Goal: Manage account settings

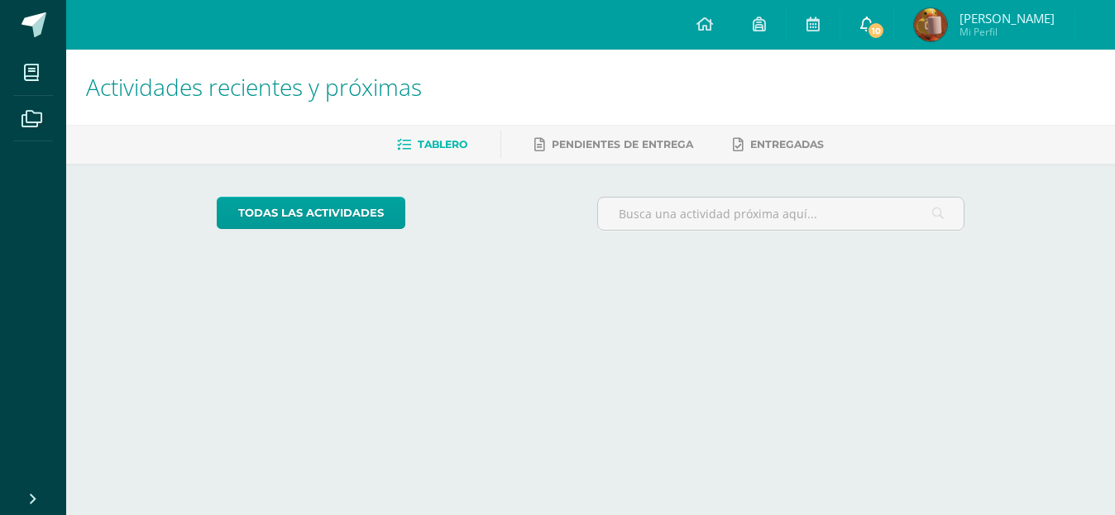
click at [853, 35] on link "10" at bounding box center [866, 25] width 53 height 50
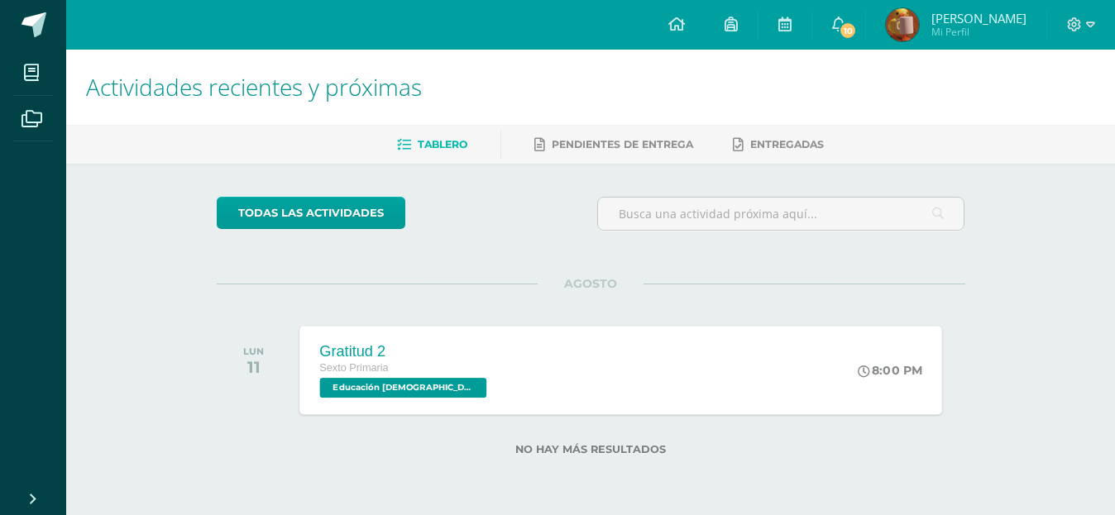
click at [519, 357] on div "Gratitud 2 Sexto Primaria Educación Cristiana Pri 6 'B' 8:00 PM Gratitud 2 Educ…" at bounding box center [620, 370] width 643 height 89
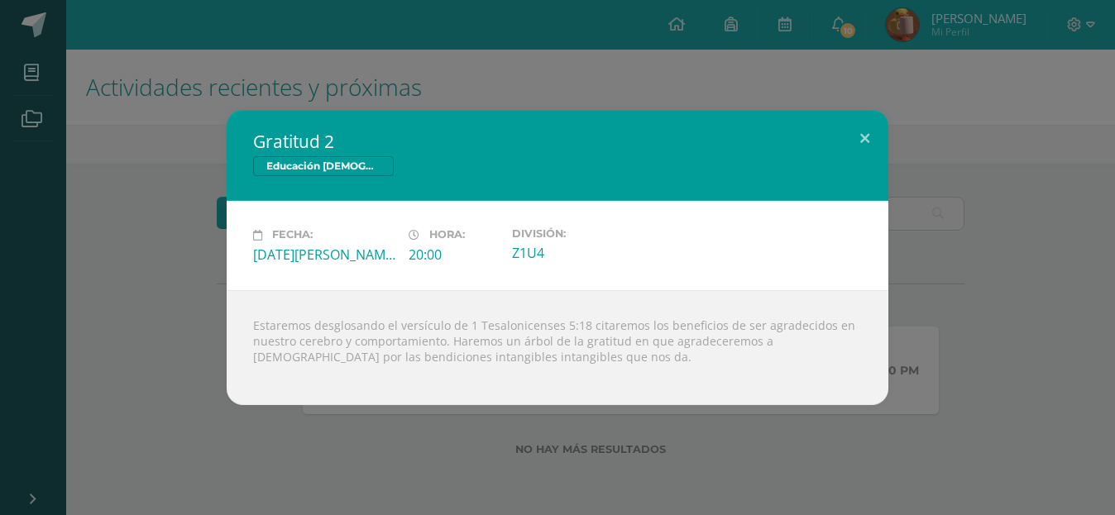
click at [601, 93] on div "Gratitud 2 Educación Cristiana Pri 6 Fecha: Lunes 11 de Agosto Hora: 20:00 Divi…" at bounding box center [557, 257] width 1115 height 515
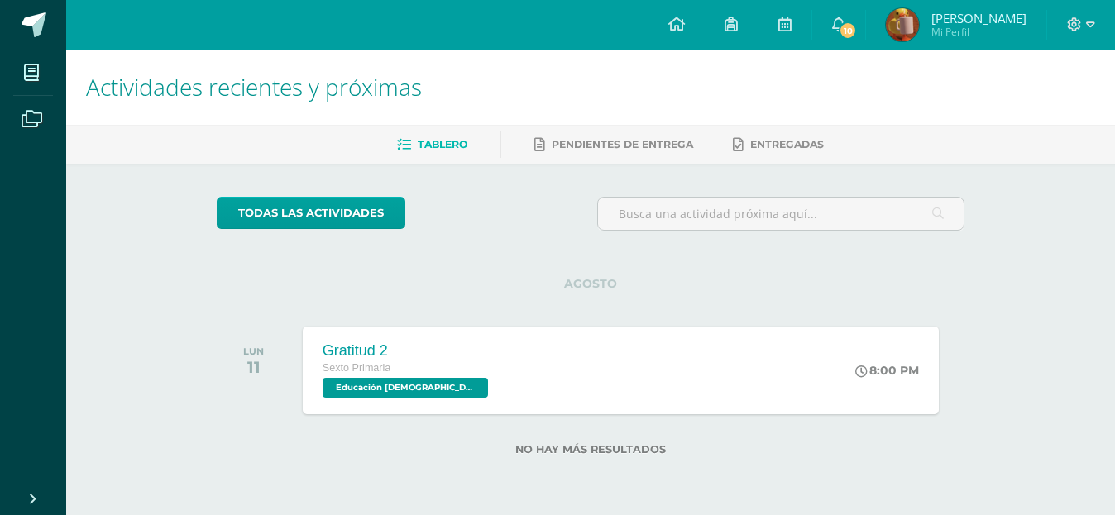
click at [950, 16] on span "[PERSON_NAME]" at bounding box center [978, 18] width 95 height 17
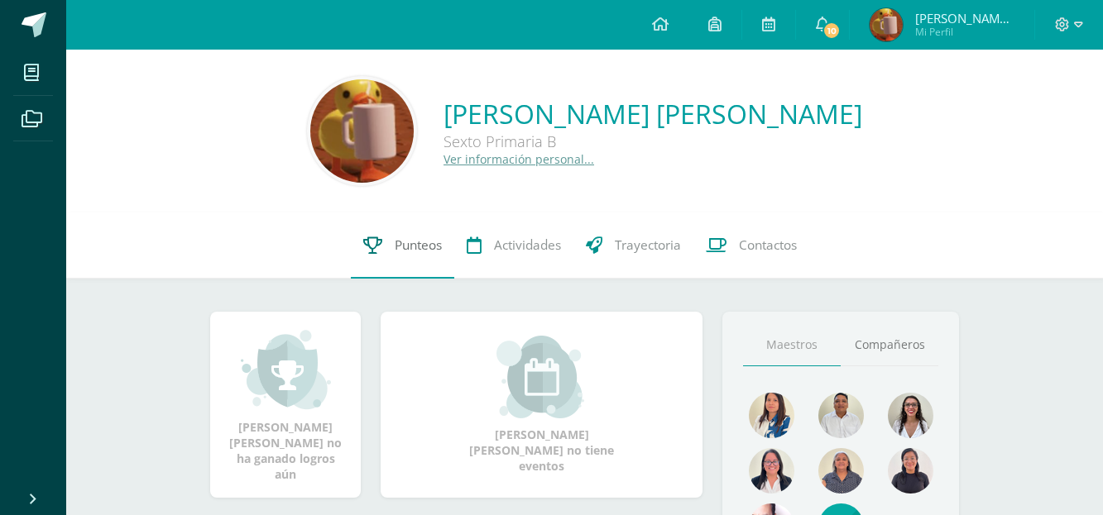
click at [425, 234] on link "Punteos" at bounding box center [402, 246] width 103 height 66
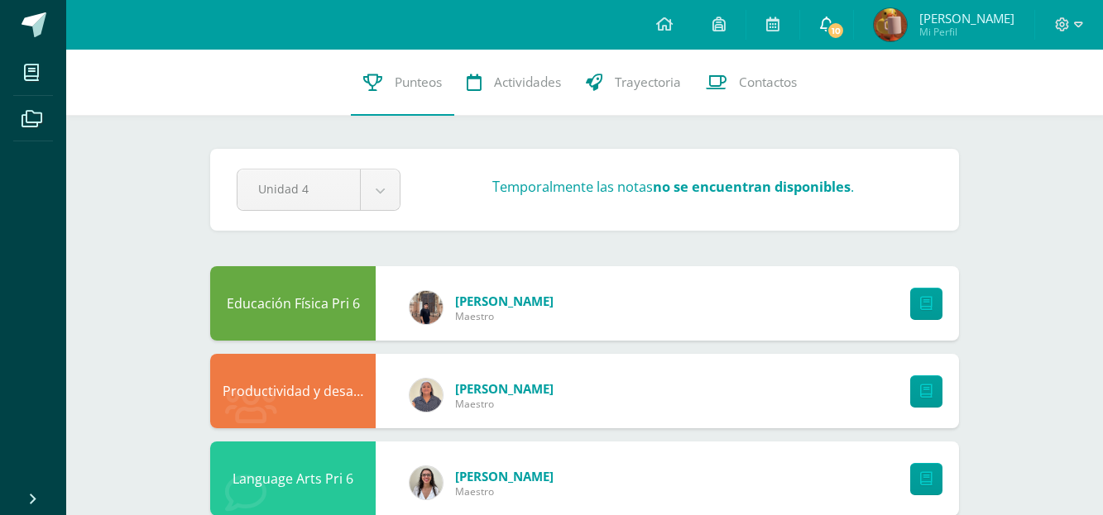
click at [830, 24] on span "10" at bounding box center [835, 31] width 18 height 18
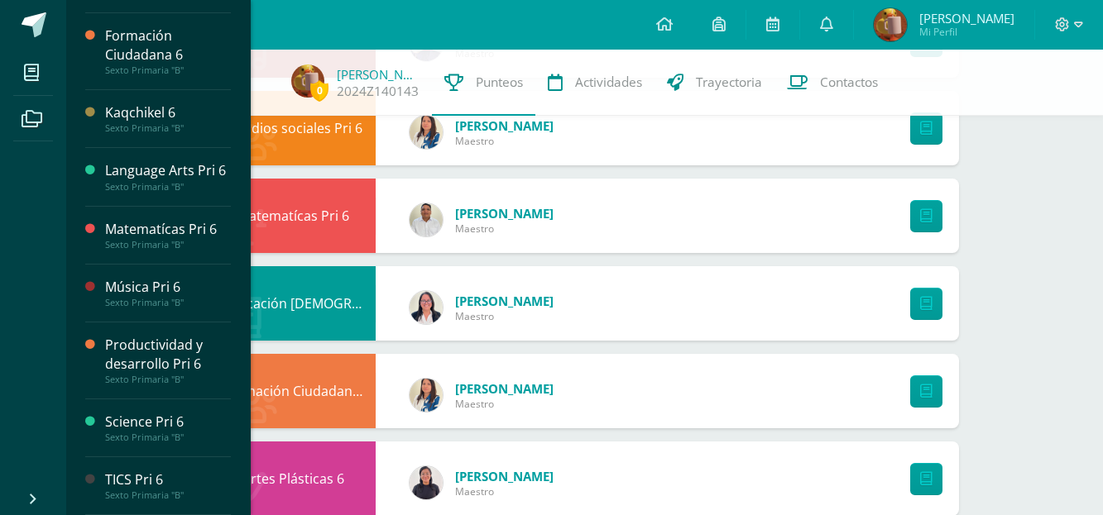
scroll to position [730, 0]
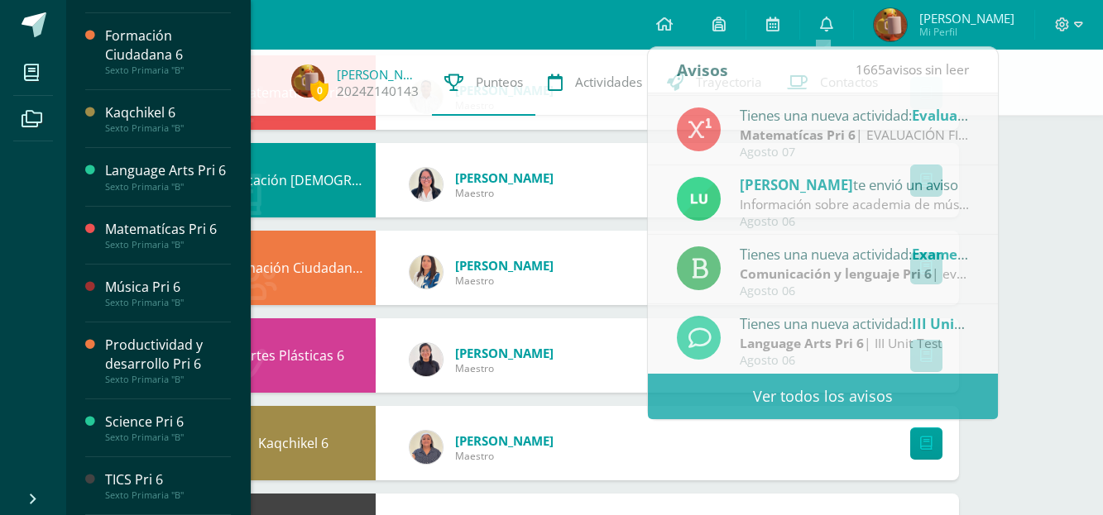
click at [173, 424] on div "Science Pri 6" at bounding box center [168, 422] width 126 height 19
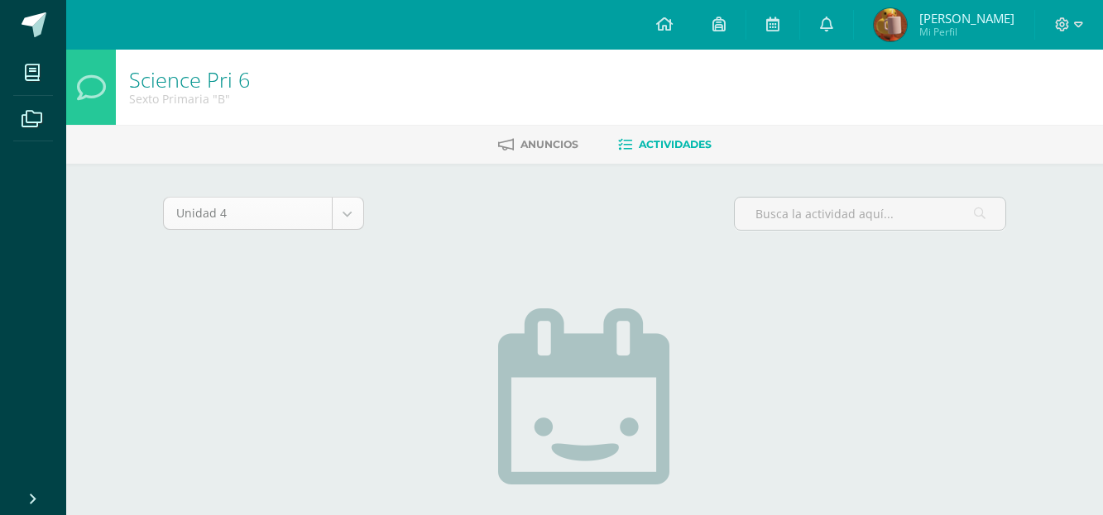
click at [256, 218] on body "Mis cursos Archivos Cerrar panel Artes Plásticas 6 Sexto Primaria "B" Comunicac…" at bounding box center [551, 355] width 1103 height 711
click at [504, 248] on body "Mis cursos Archivos Cerrar panel Artes Plásticas 6 Sexto Primaria "B" Comunicac…" at bounding box center [551, 355] width 1103 height 711
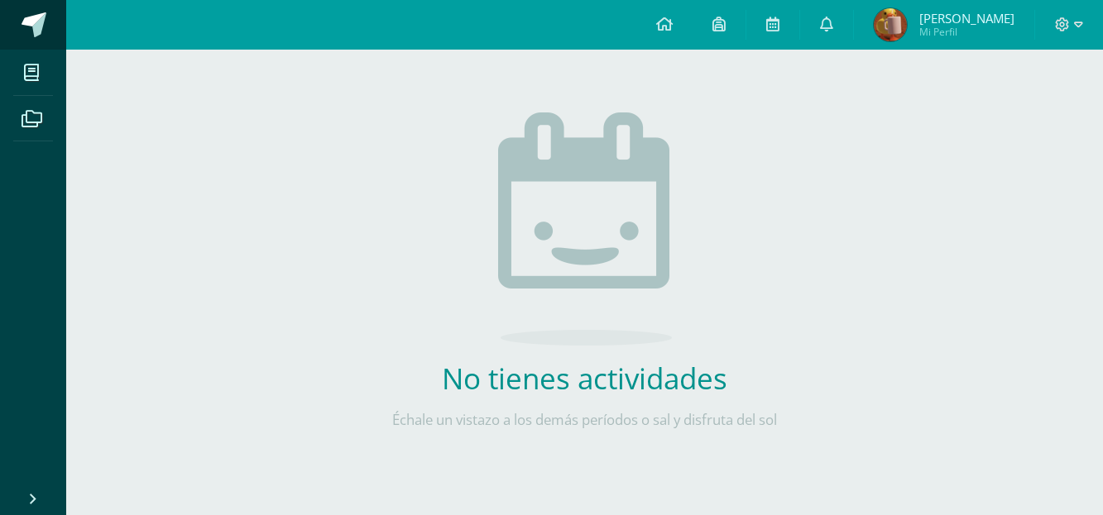
click at [32, 24] on span at bounding box center [34, 24] width 25 height 25
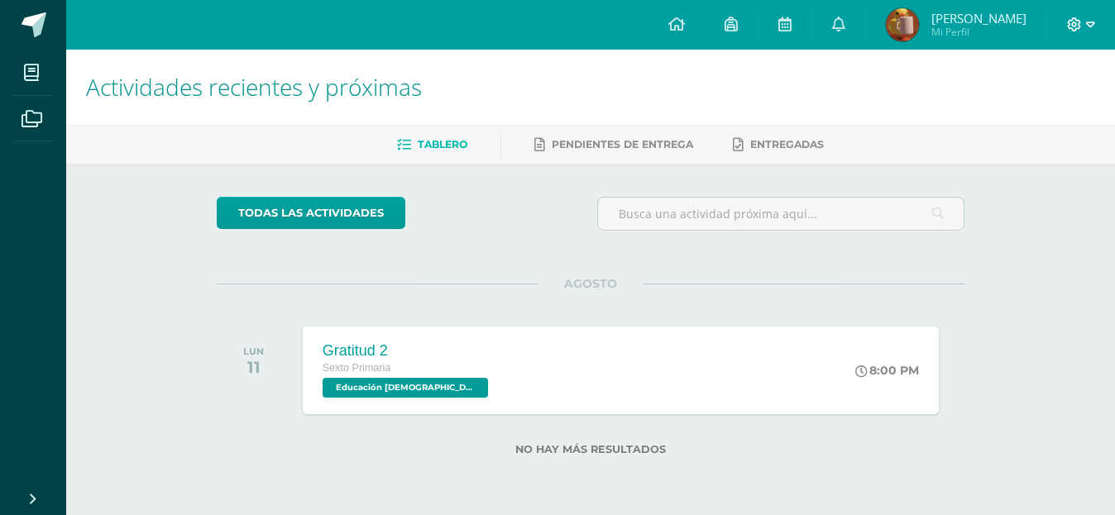
click at [1079, 22] on icon at bounding box center [1074, 24] width 15 height 15
click at [1015, 83] on span "Configuración" at bounding box center [1039, 89] width 77 height 16
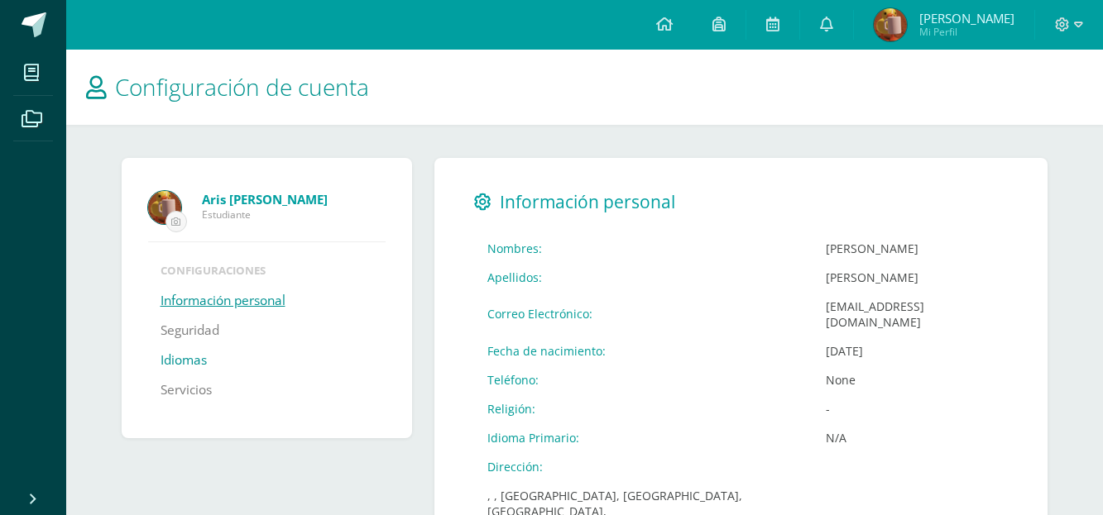
click at [201, 364] on link "Idiomas" at bounding box center [183, 361] width 46 height 30
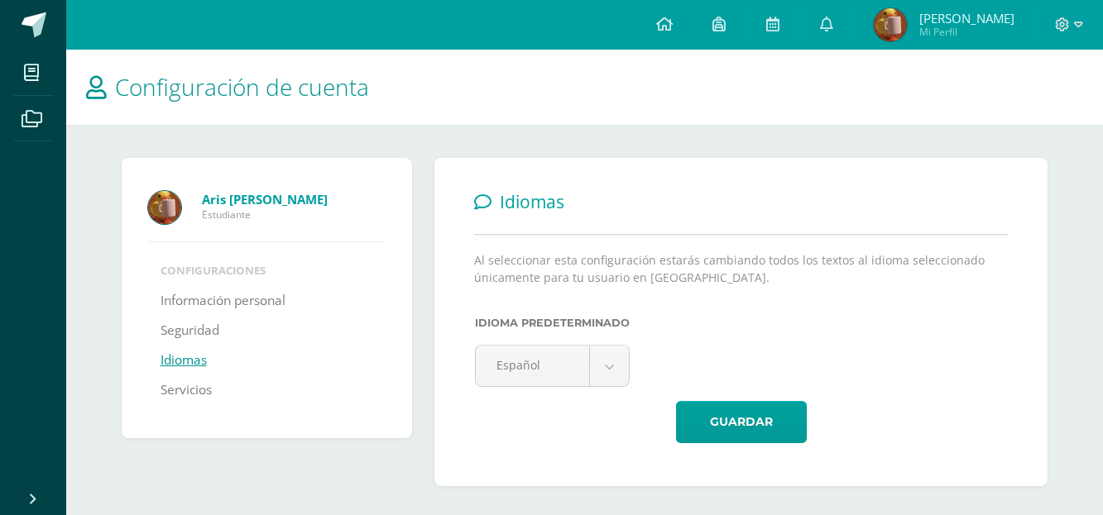
scroll to position [4, 0]
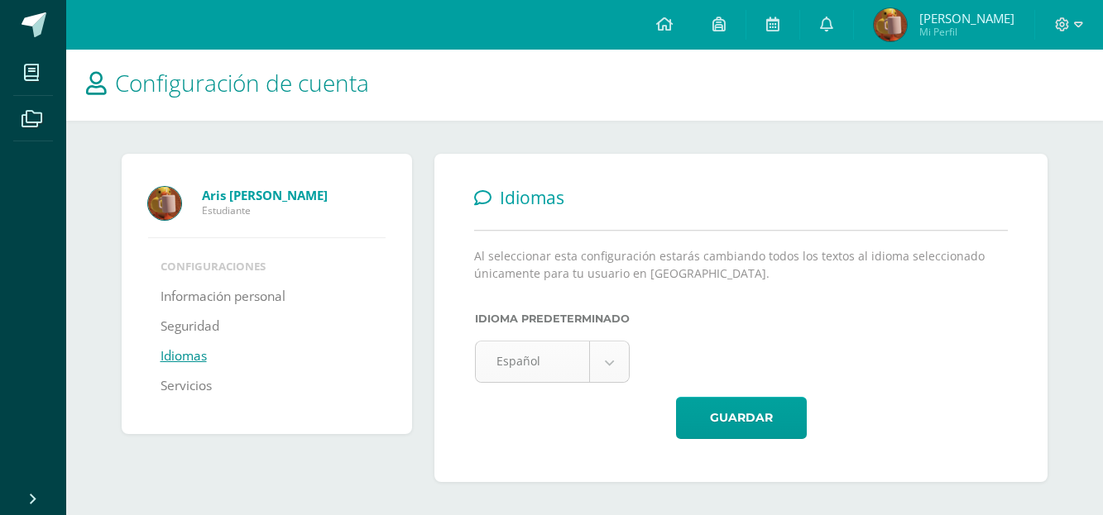
click at [599, 358] on body "Mis cursos Archivos Cerrar panel Artes Plásticas 6 Sexto Primaria "B" Comunicac…" at bounding box center [551, 255] width 1103 height 519
click at [381, 442] on body "Mis cursos Archivos Cerrar panel Artes Plásticas 6 Sexto Primaria "B" Comunicac…" at bounding box center [551, 255] width 1103 height 519
click at [177, 386] on link "Servicios" at bounding box center [185, 386] width 51 height 30
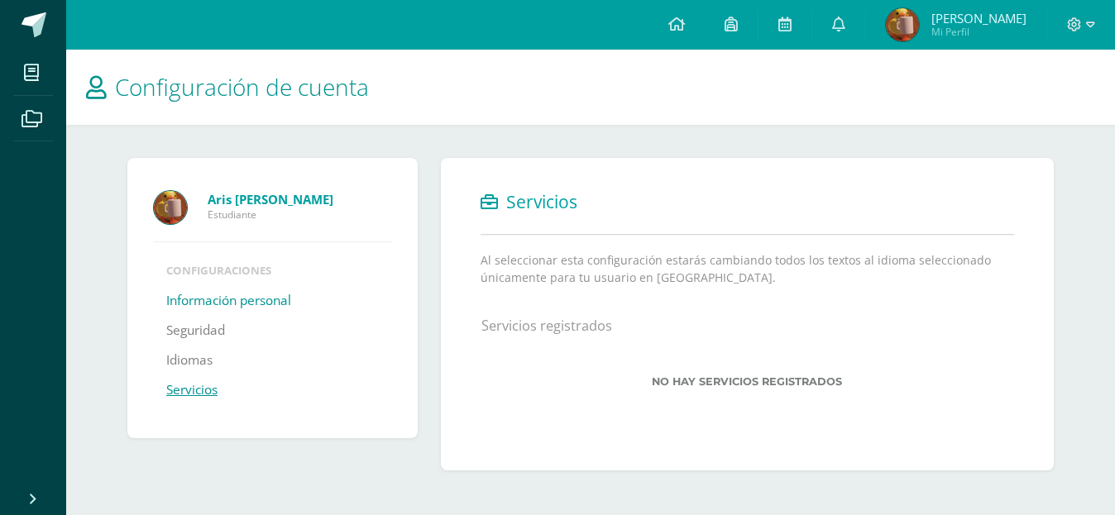
click at [256, 287] on link "Información personal" at bounding box center [228, 301] width 125 height 30
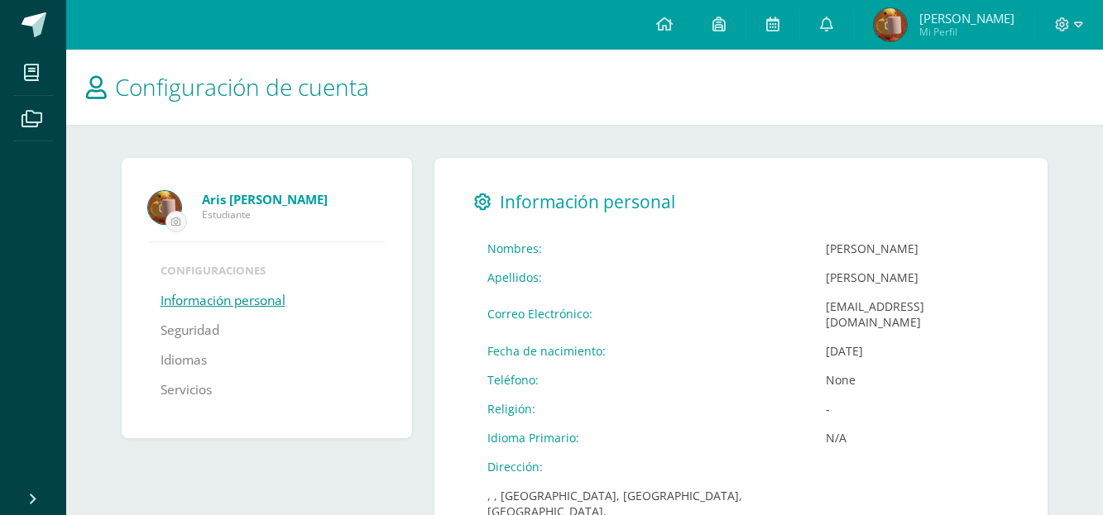
click at [24, 33] on span at bounding box center [34, 24] width 25 height 25
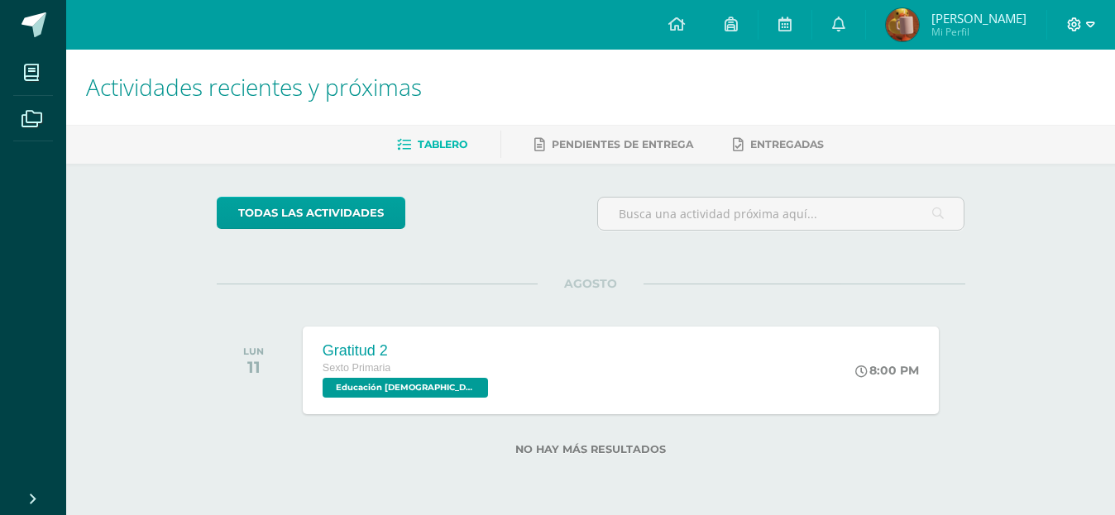
click at [1089, 28] on icon at bounding box center [1090, 24] width 9 height 15
click at [1063, 108] on span "Cerrar sesión" at bounding box center [1039, 113] width 74 height 16
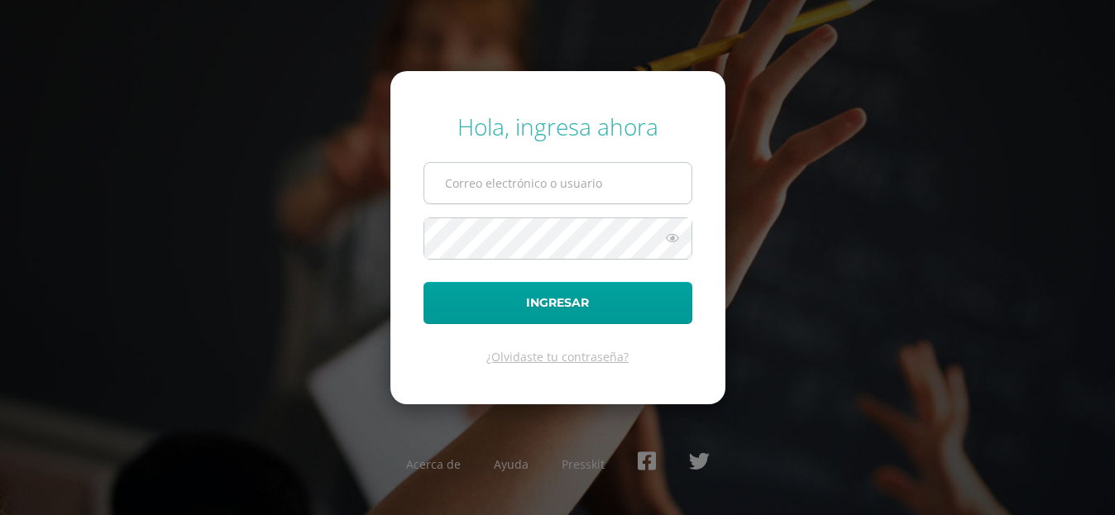
type input "[EMAIL_ADDRESS][DOMAIN_NAME]"
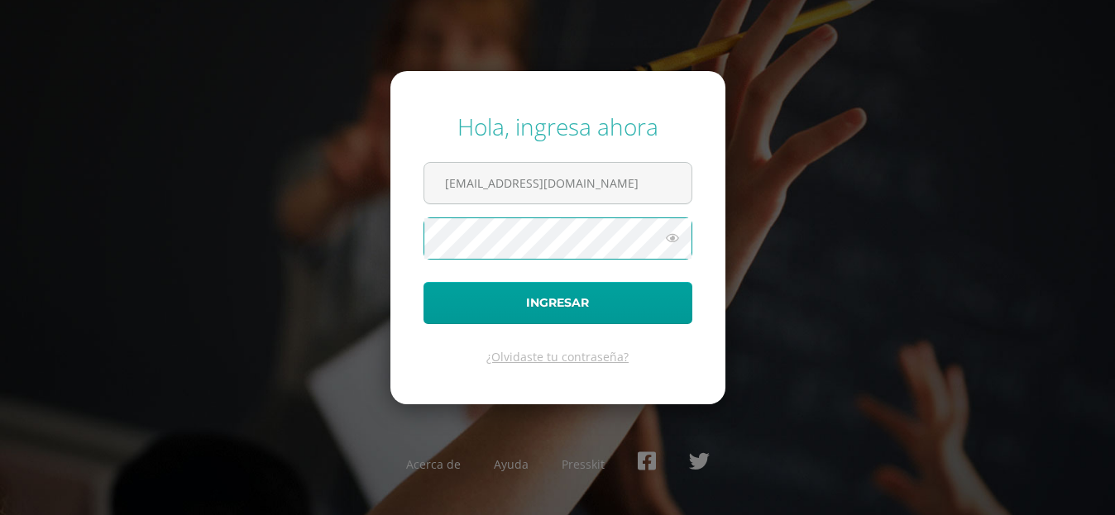
click at [676, 242] on icon at bounding box center [673, 238] width 22 height 20
click at [682, 239] on icon at bounding box center [671, 238] width 23 height 20
